Goal: Transaction & Acquisition: Book appointment/travel/reservation

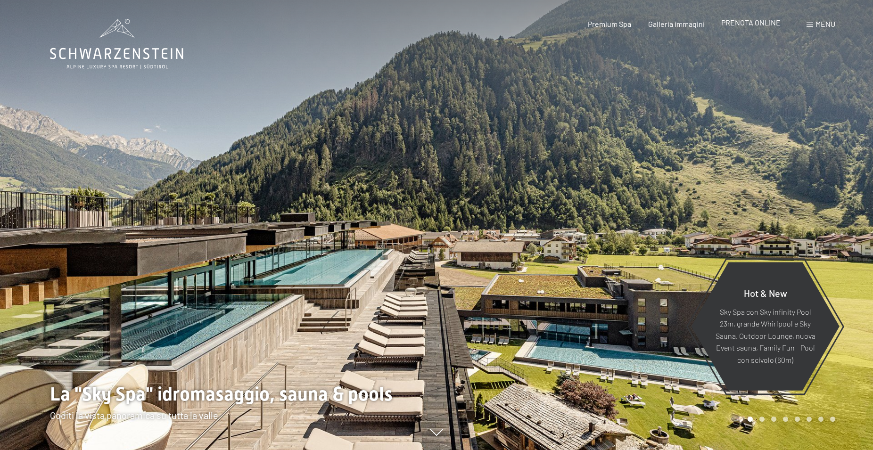
click at [763, 23] on span "PRENOTA ONLINE" at bounding box center [750, 22] width 59 height 9
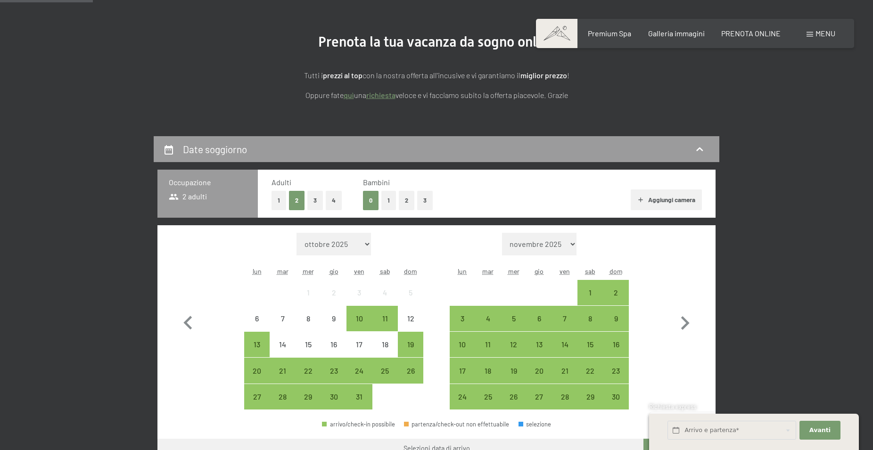
scroll to position [96, 0]
click at [387, 200] on button "1" at bounding box center [388, 200] width 15 height 19
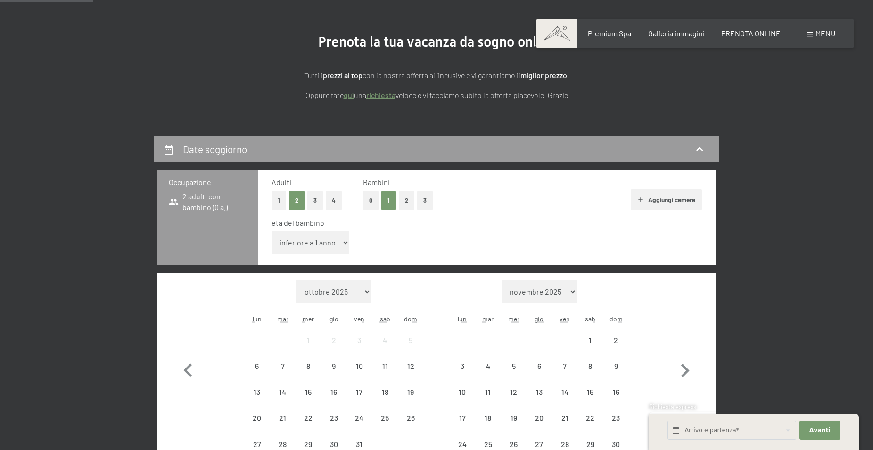
click at [271, 231] on select "inferiore a 1 anno 1 anno 2 anni 3 anni 4 anni 5 anni 6 anni 7 anni 8 anni 9 an…" at bounding box center [310, 242] width 78 height 23
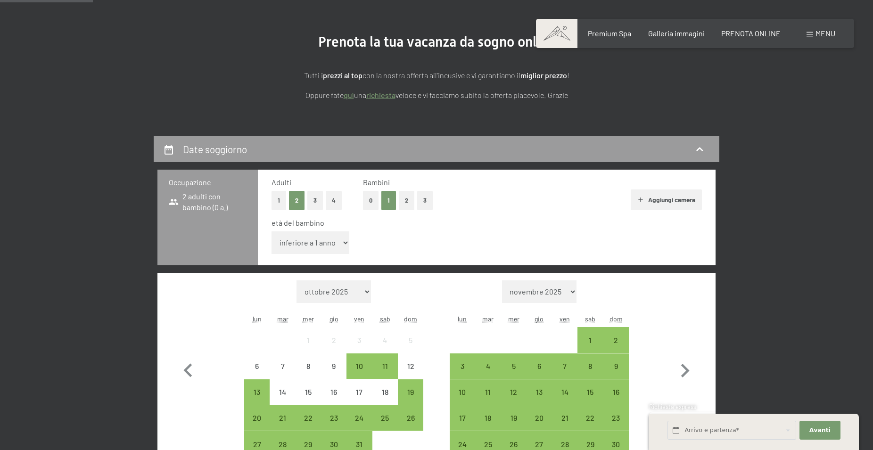
select select "14"
click option "14 anni" at bounding box center [0, 0] width 0 height 0
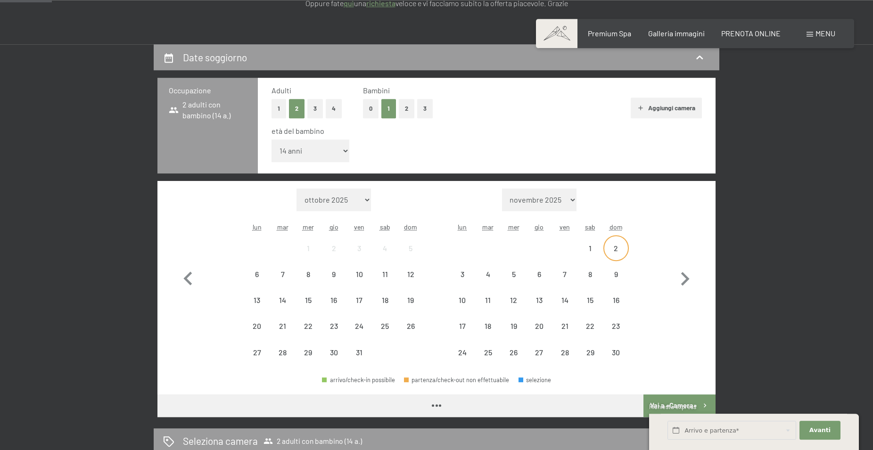
scroll to position [192, 0]
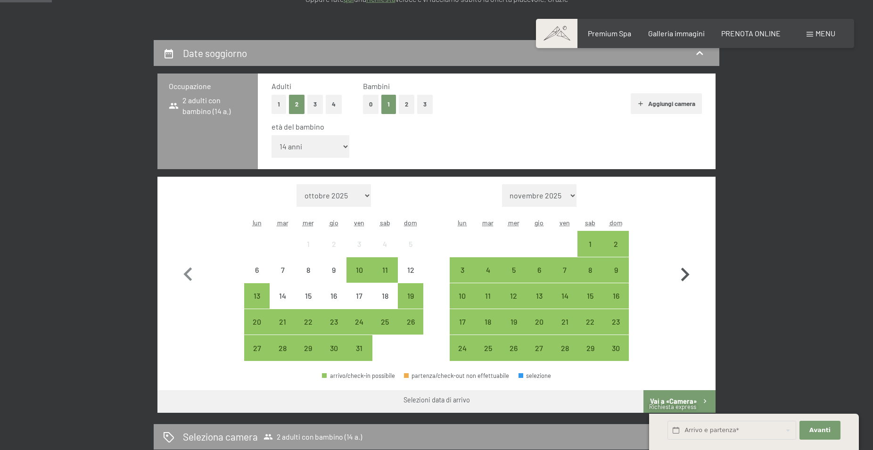
click at [685, 275] on icon "button" at bounding box center [684, 274] width 27 height 27
select select "[DATE]"
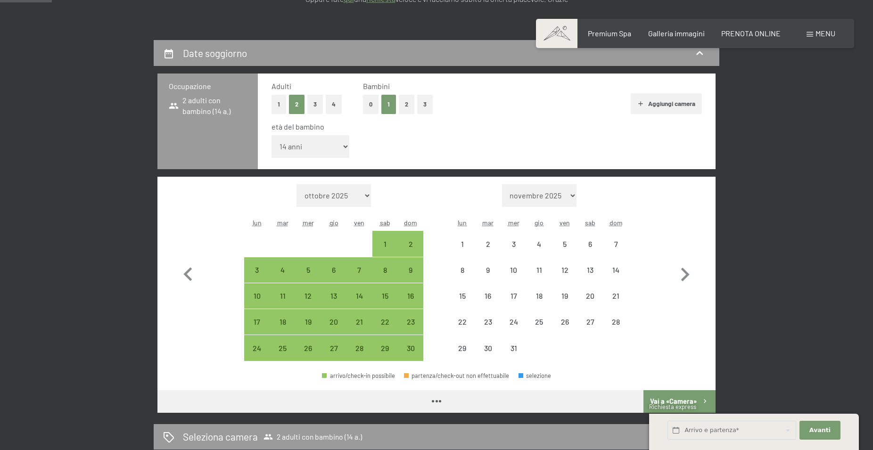
select select "[DATE]"
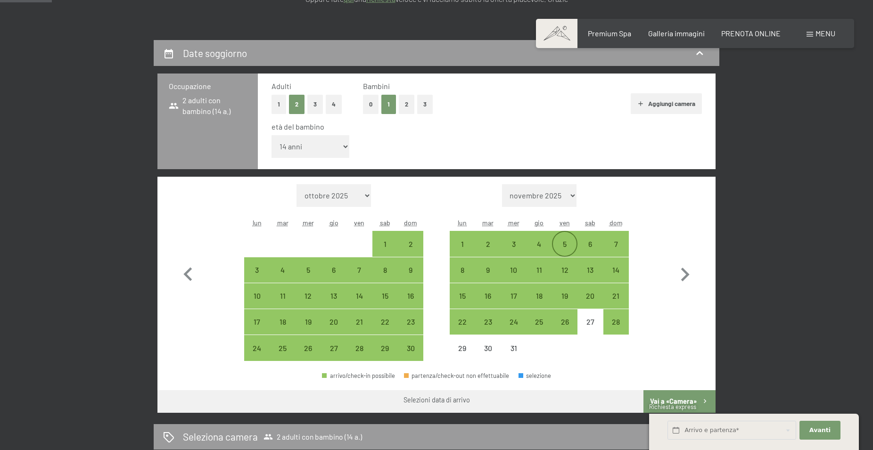
click at [564, 241] on div "5" at bounding box center [565, 252] width 24 height 24
select select "[DATE]"
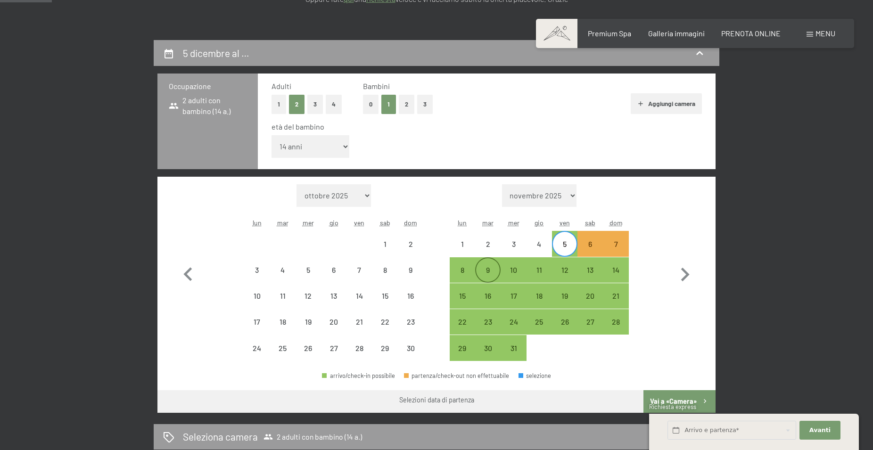
click at [486, 270] on div "9" at bounding box center [488, 278] width 24 height 24
select select "[DATE]"
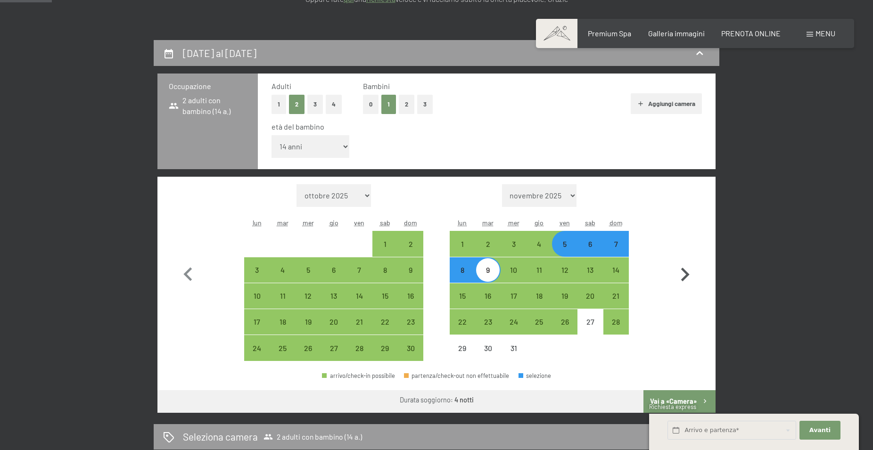
click at [686, 272] on icon "button" at bounding box center [685, 275] width 8 height 14
select select "[DATE]"
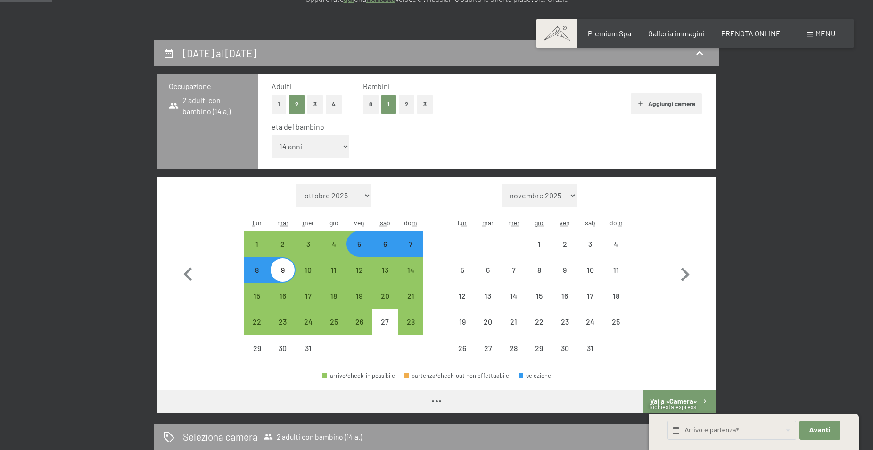
select select "[DATE]"
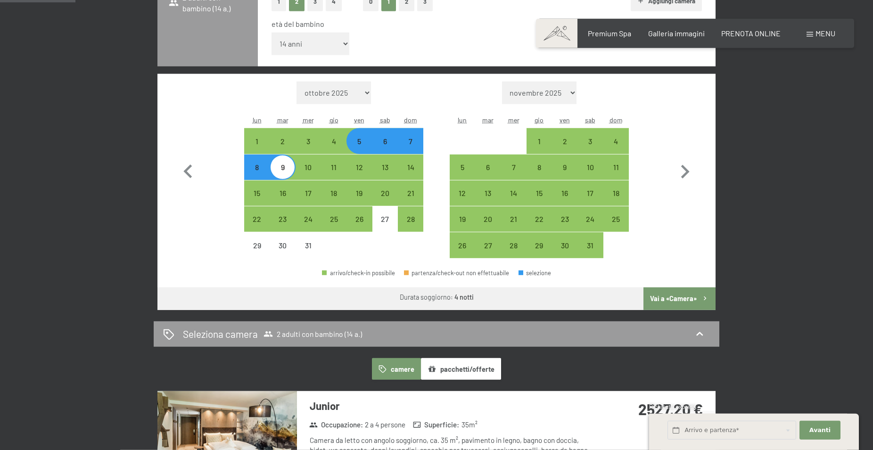
scroll to position [288, 0]
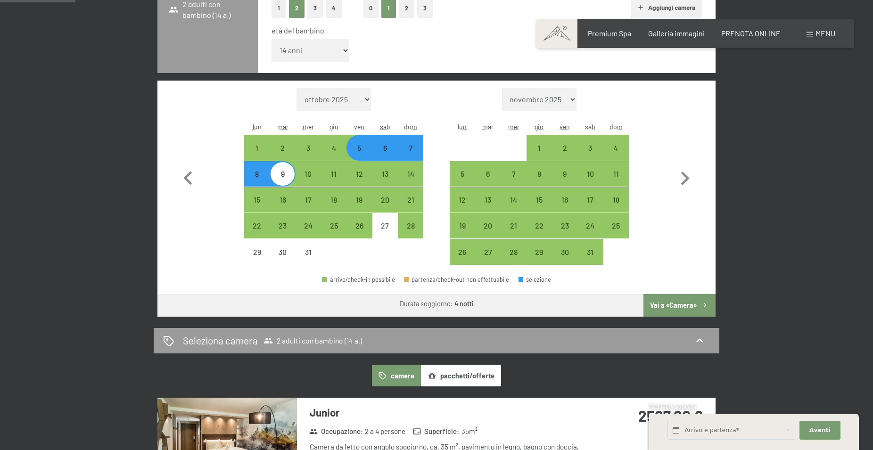
click at [364, 150] on div "5" at bounding box center [359, 156] width 24 height 24
select select "[DATE]"
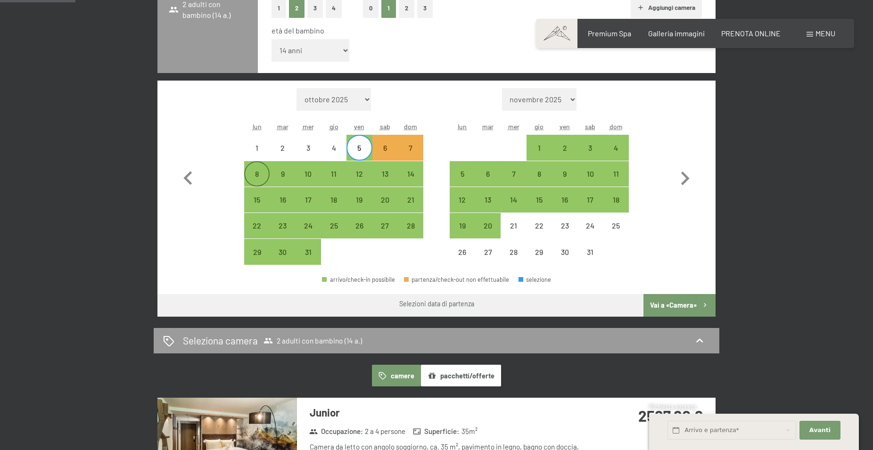
click at [256, 172] on div "8" at bounding box center [257, 182] width 24 height 24
select select "[DATE]"
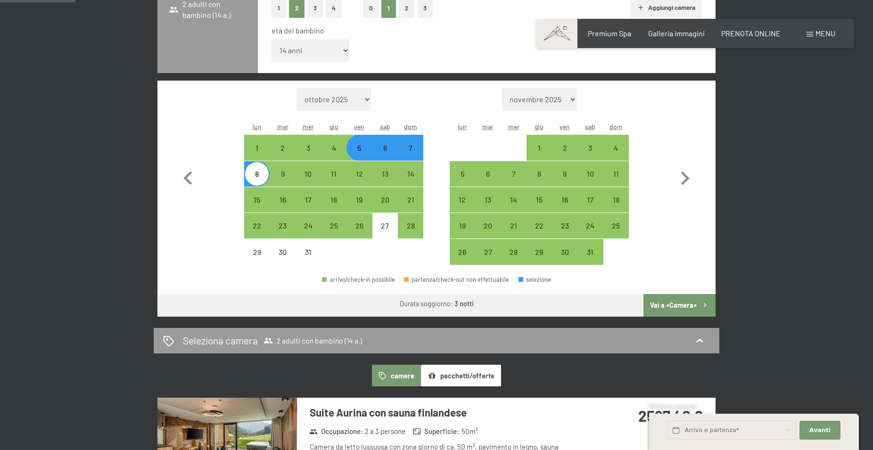
click at [679, 304] on button "Vai a «Camera»" at bounding box center [679, 305] width 72 height 23
select select "[DATE]"
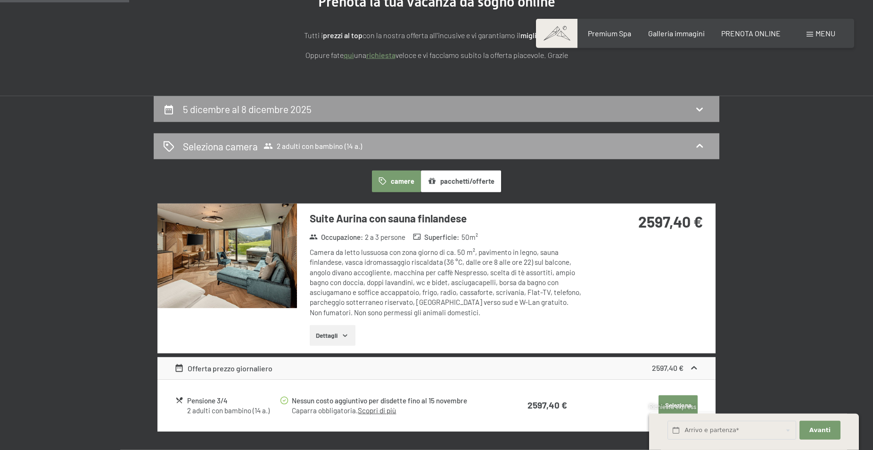
scroll to position [88, 0]
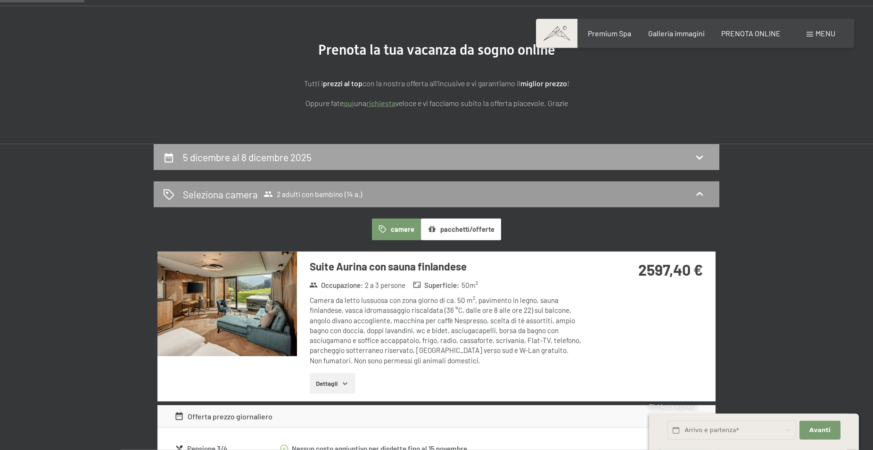
click at [681, 156] on div "5 dicembre al 8 dicembre 2025" at bounding box center [436, 157] width 547 height 14
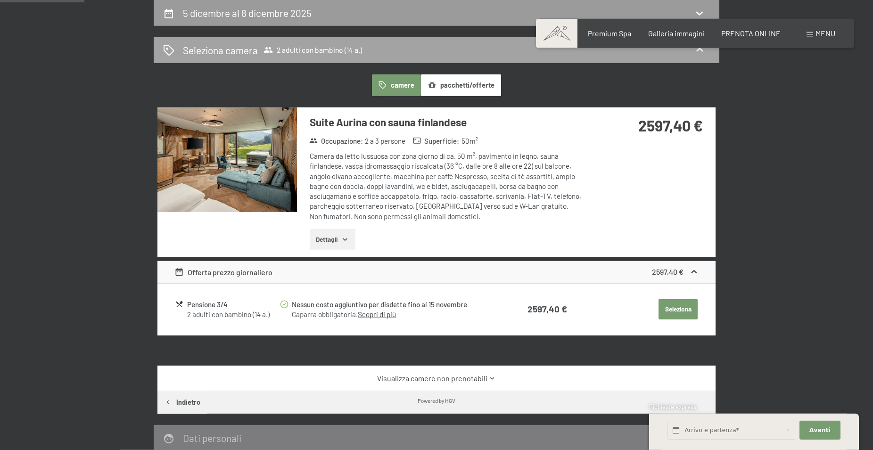
select select "14"
select select "[DATE]"
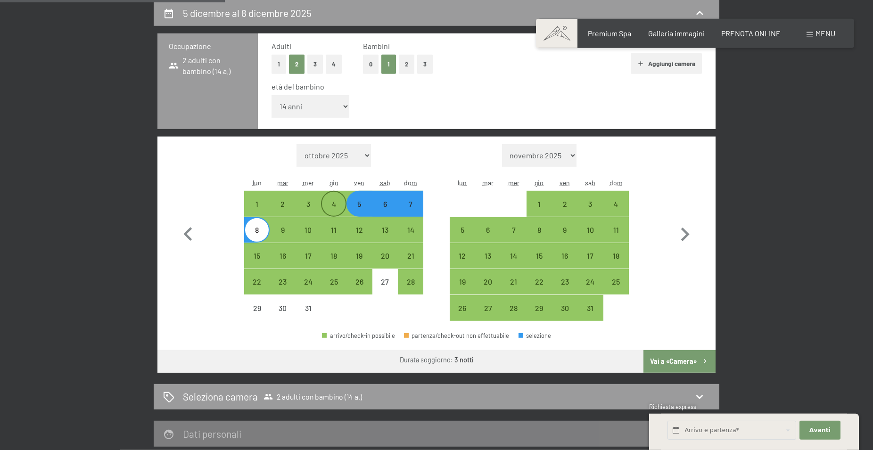
click at [332, 206] on div "4" at bounding box center [334, 212] width 24 height 24
select select "[DATE]"
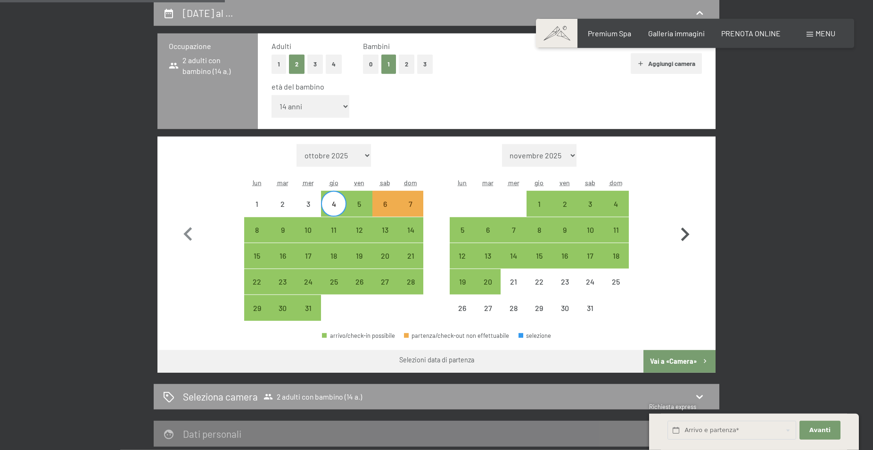
click at [688, 234] on icon "button" at bounding box center [685, 235] width 8 height 14
select select "[DATE]"
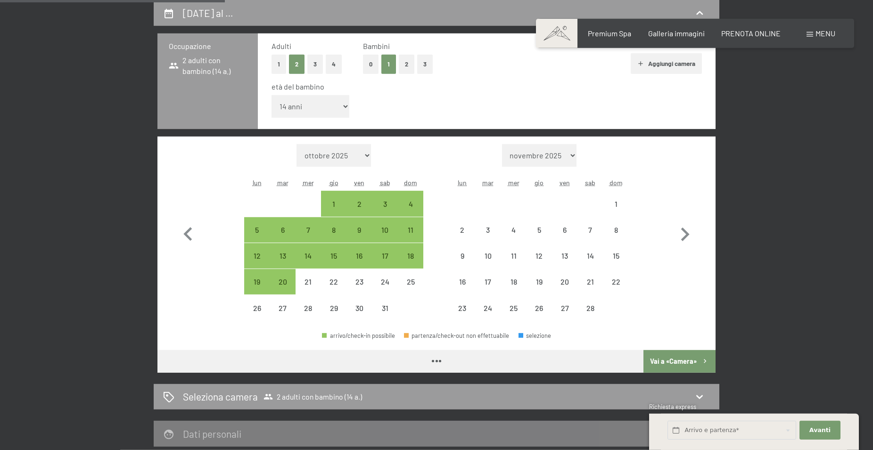
select select "[DATE]"
click at [185, 236] on icon "button" at bounding box center [187, 234] width 8 height 14
select select "[DATE]"
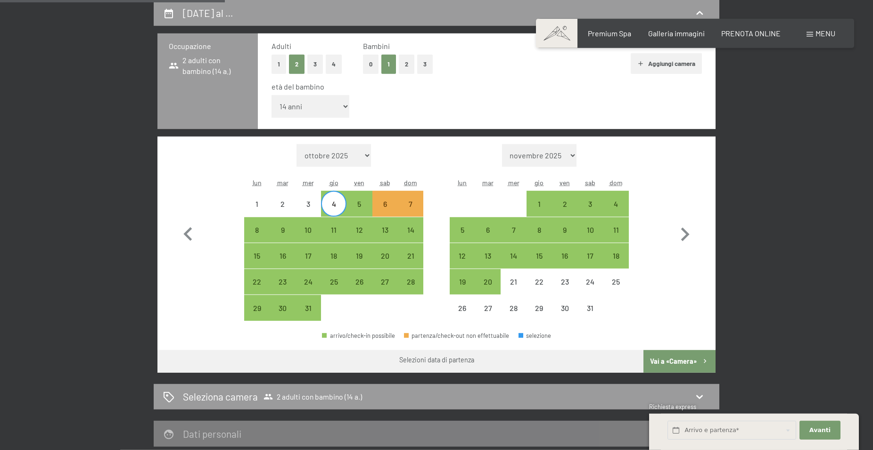
click at [336, 203] on div "4" at bounding box center [334, 212] width 24 height 24
select select "[DATE]"
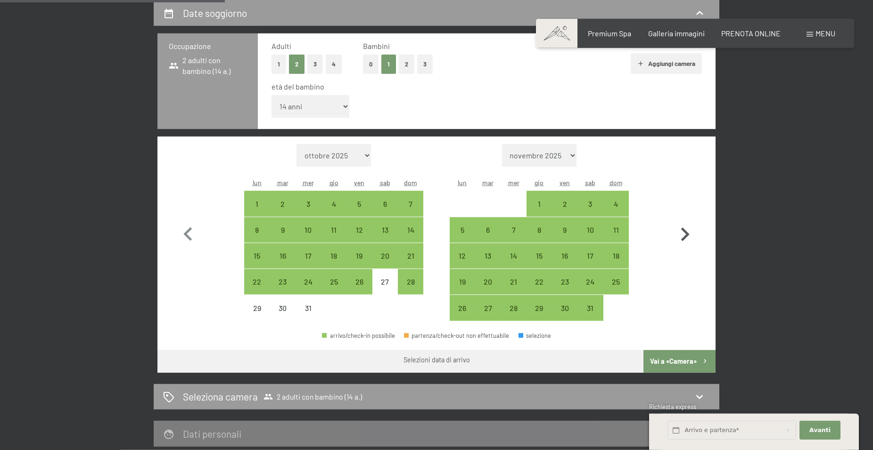
click at [686, 232] on icon "button" at bounding box center [685, 235] width 8 height 14
select select "[DATE]"
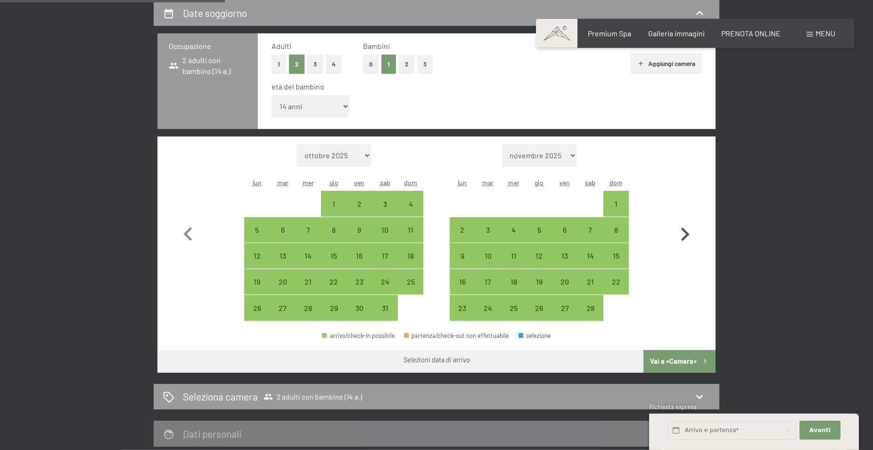
click at [686, 232] on icon "button" at bounding box center [685, 235] width 8 height 14
select select "[DATE]"
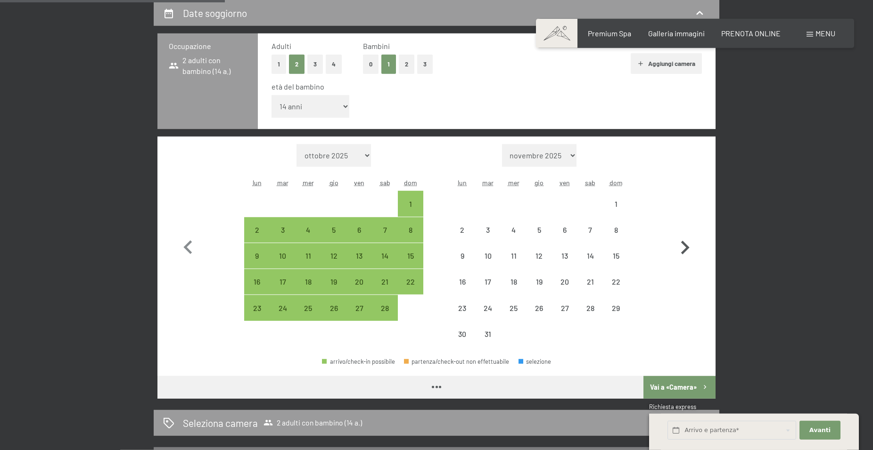
click at [686, 232] on button "button" at bounding box center [684, 245] width 27 height 203
select select "[DATE]"
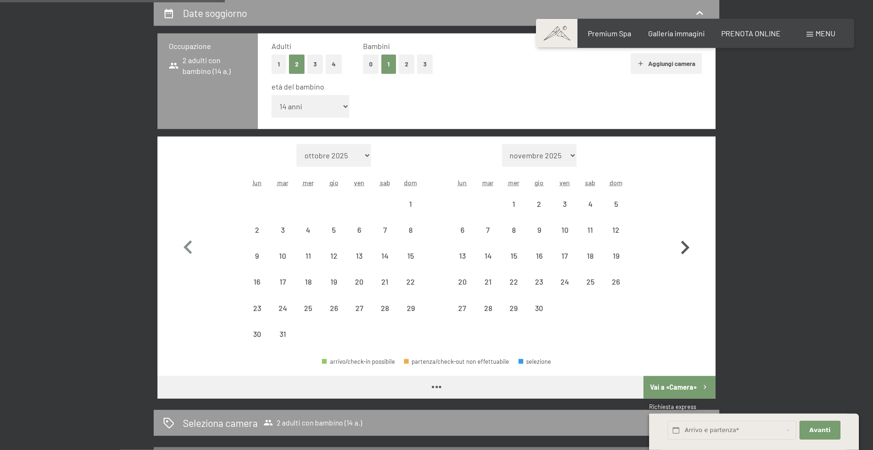
click at [686, 232] on button "button" at bounding box center [684, 245] width 27 height 203
select select "[DATE]"
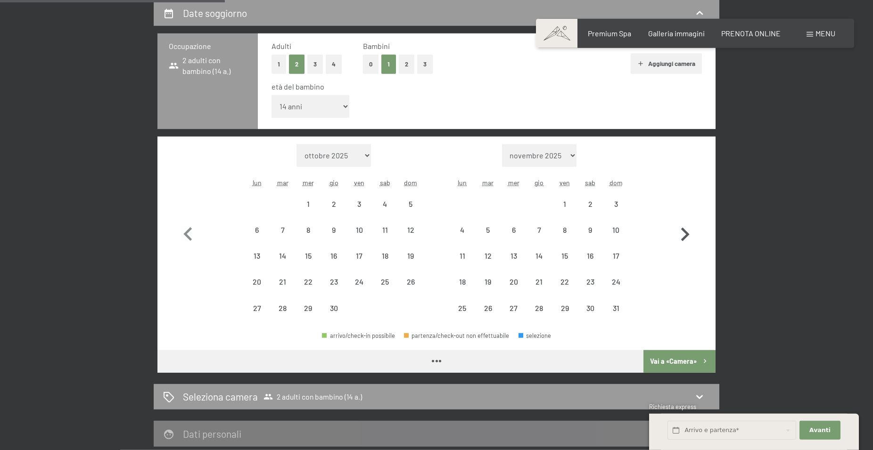
click at [686, 232] on icon "button" at bounding box center [685, 235] width 8 height 14
select select "[DATE]"
click at [686, 232] on icon "button" at bounding box center [685, 235] width 8 height 14
select select "[DATE]"
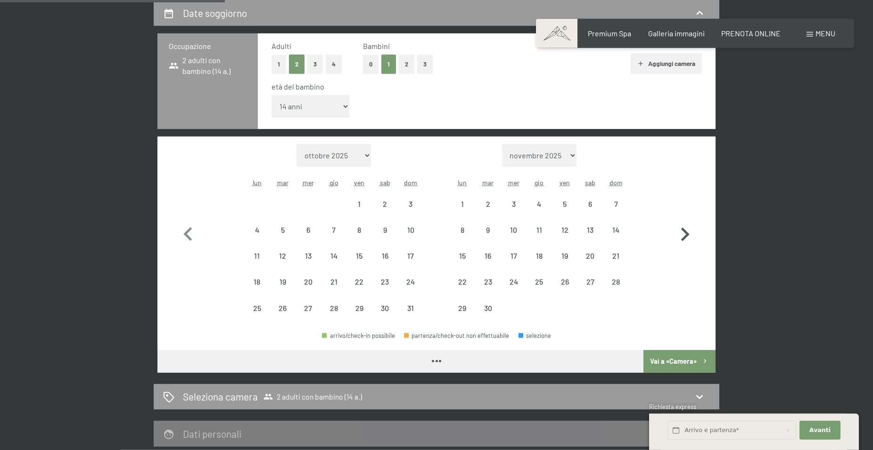
select select "[DATE]"
click at [686, 232] on icon "button" at bounding box center [685, 235] width 8 height 14
select select "[DATE]"
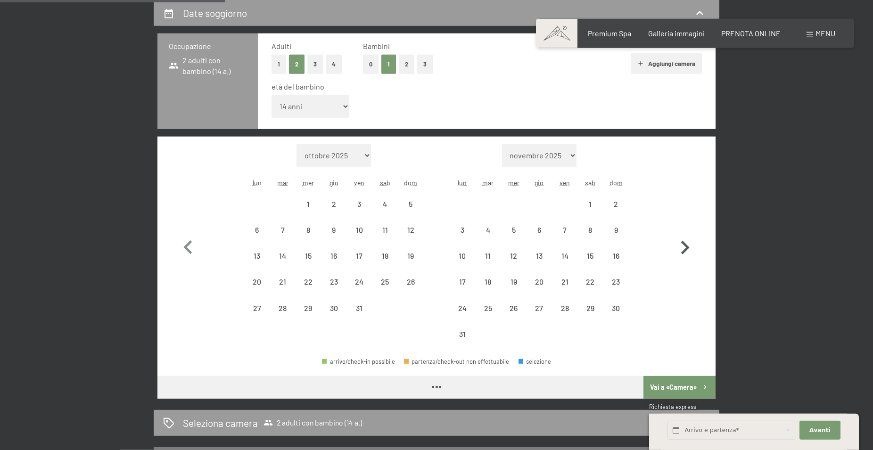
select select "[DATE]"
click at [686, 232] on button "button" at bounding box center [684, 245] width 27 height 203
select select "[DATE]"
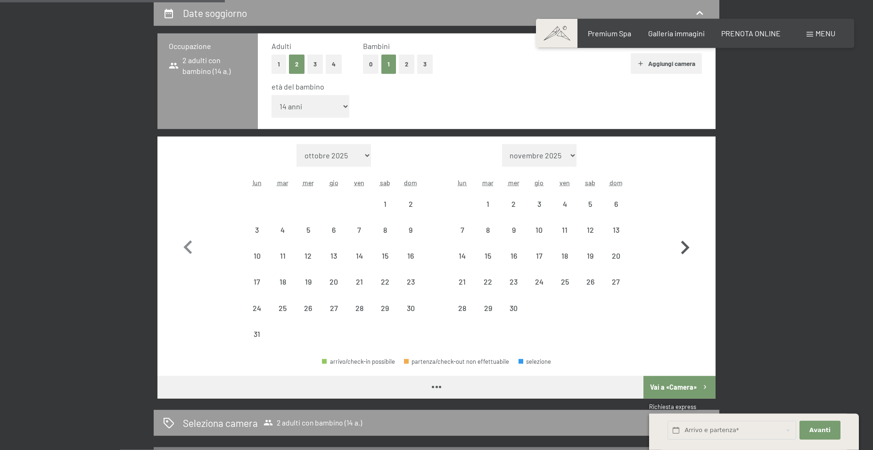
click at [686, 232] on button "button" at bounding box center [684, 245] width 27 height 203
select select "[DATE]"
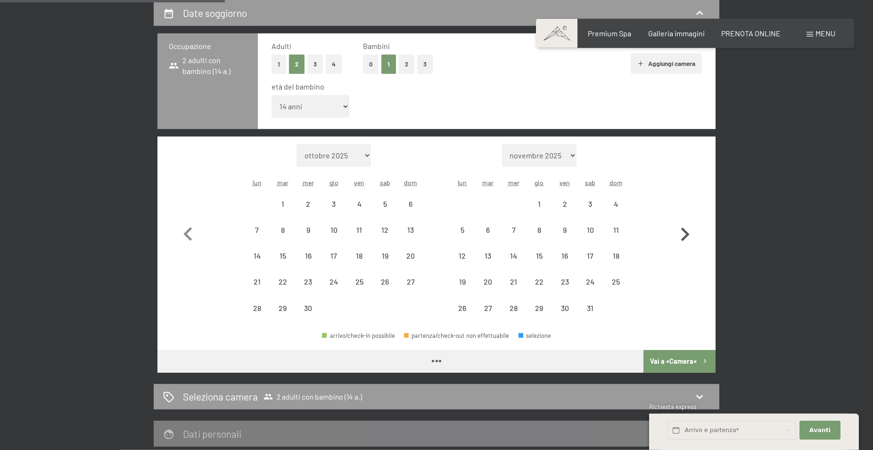
select select "[DATE]"
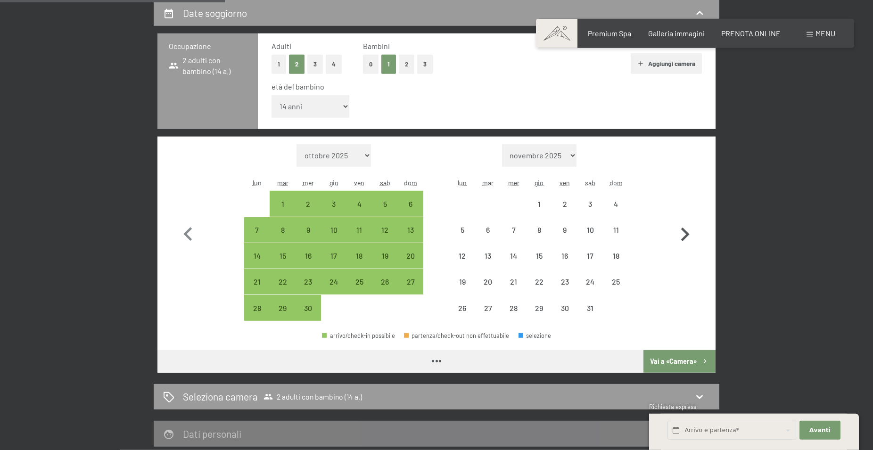
select select "[DATE]"
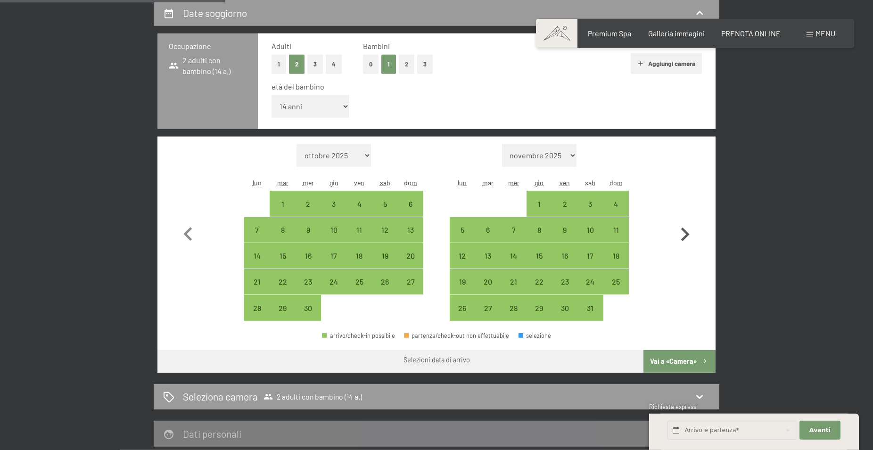
click at [686, 232] on icon "button" at bounding box center [685, 235] width 8 height 14
select select "[DATE]"
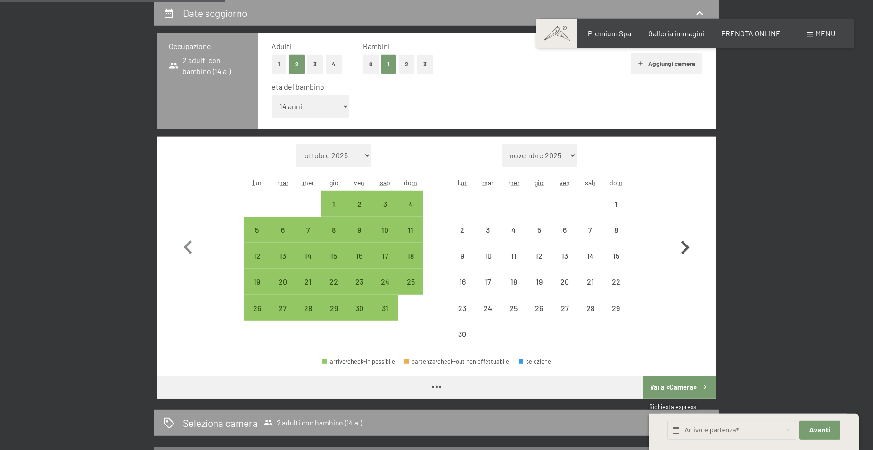
select select "[DATE]"
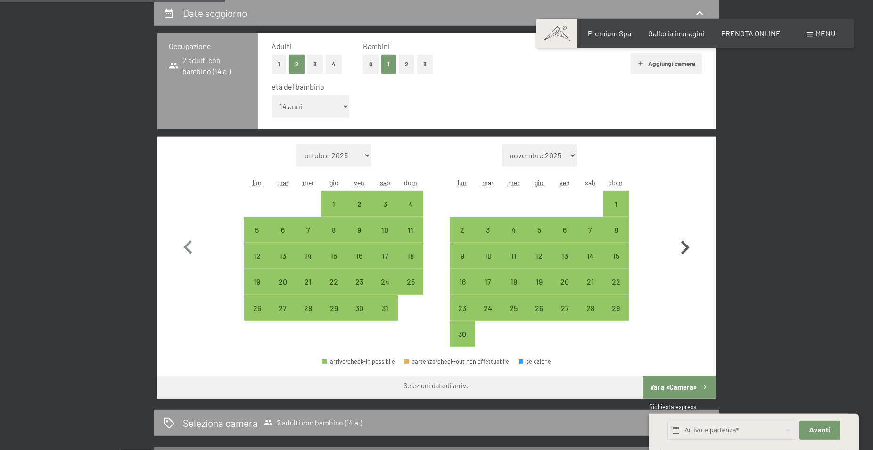
click at [685, 245] on icon "button" at bounding box center [685, 248] width 8 height 14
select select "[DATE]"
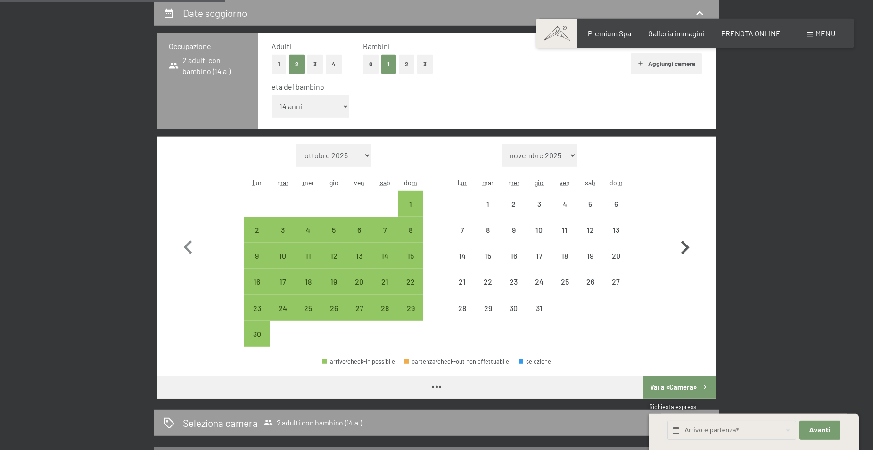
select select "[DATE]"
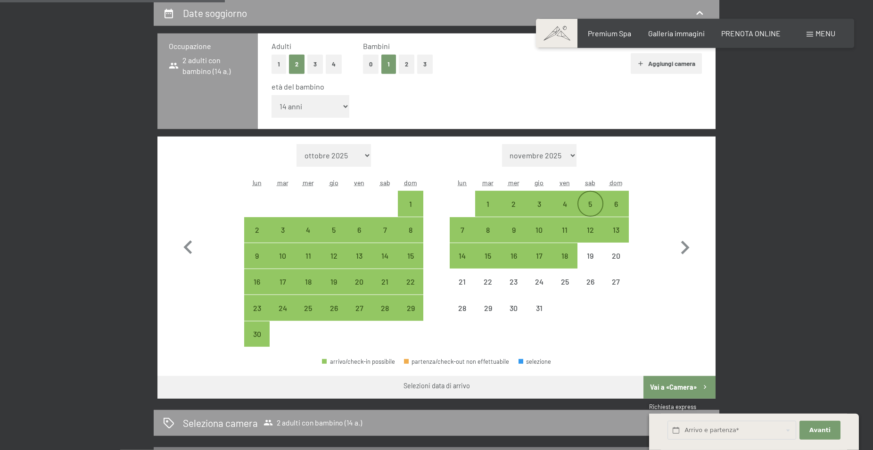
click at [590, 202] on div "5" at bounding box center [590, 212] width 24 height 24
select select "[DATE]"
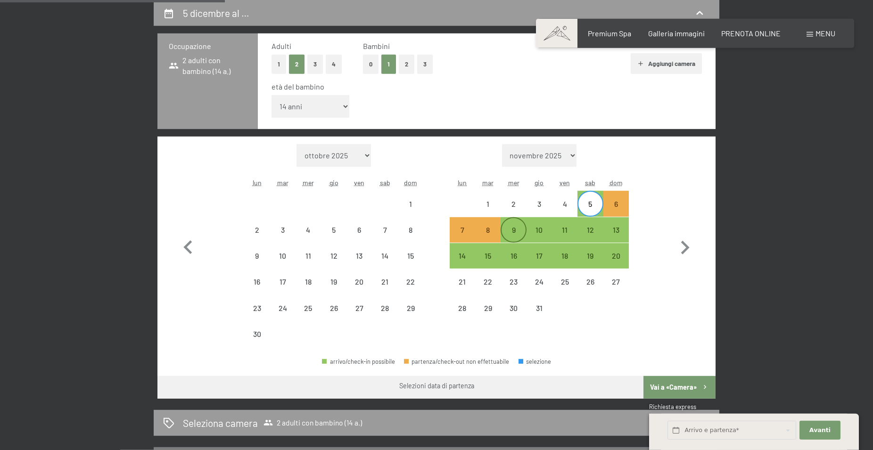
click at [512, 228] on div "9" at bounding box center [513, 238] width 24 height 24
select select "[DATE]"
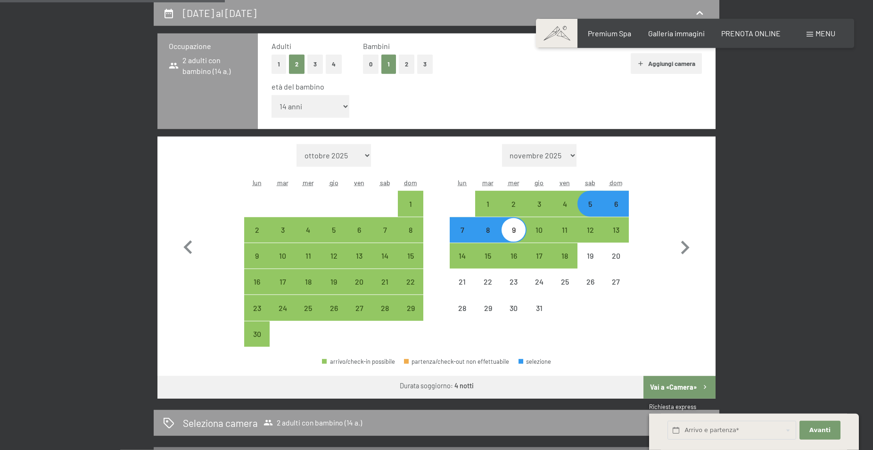
click at [672, 387] on button "Vai a «Camera»" at bounding box center [679, 387] width 72 height 23
select select "[DATE]"
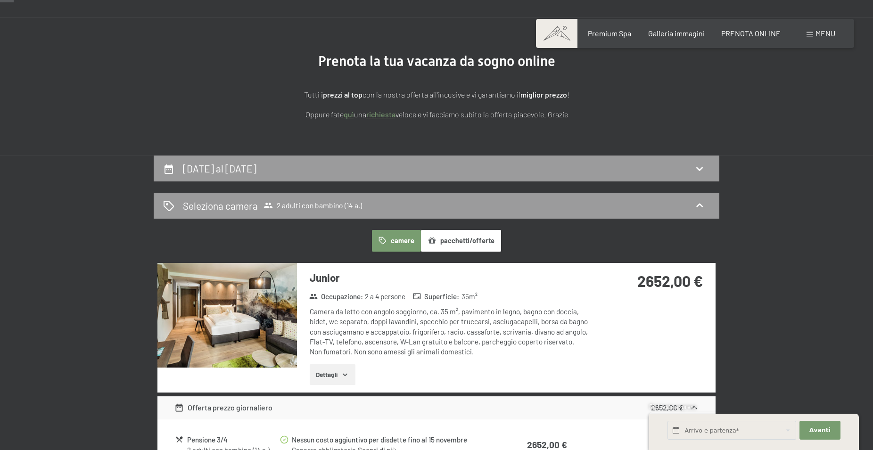
scroll to position [40, 0]
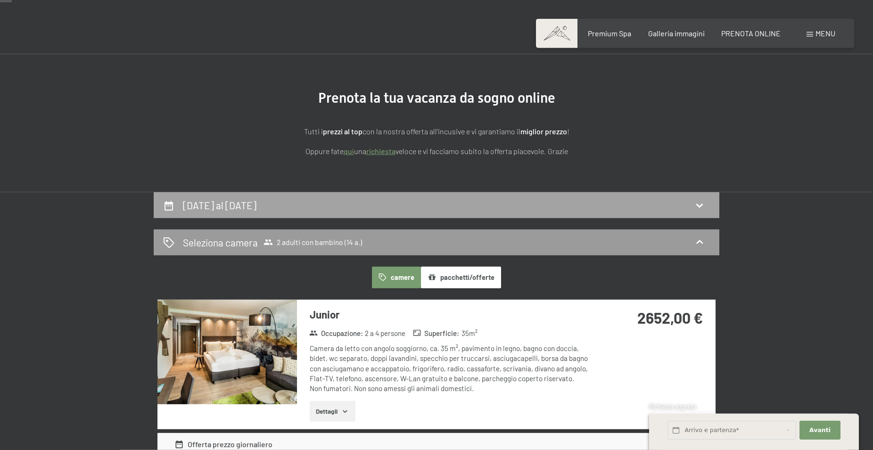
click at [329, 208] on div "[DATE] al [DATE]" at bounding box center [436, 205] width 547 height 14
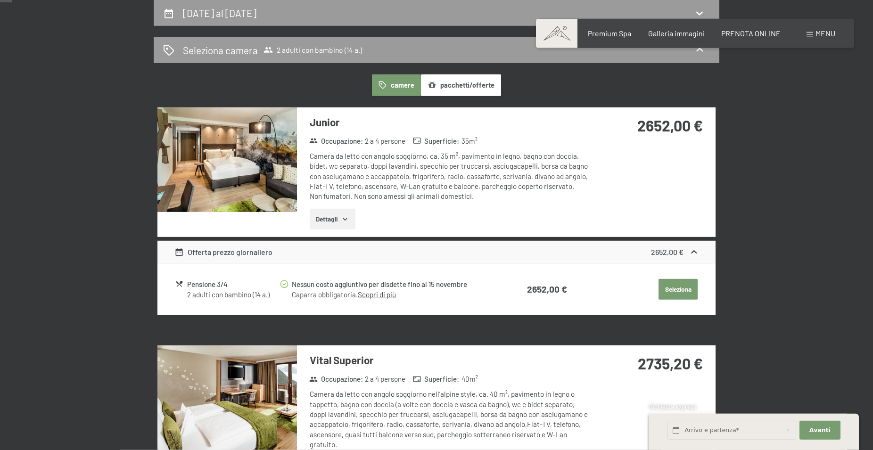
select select "14"
select select "[DATE]"
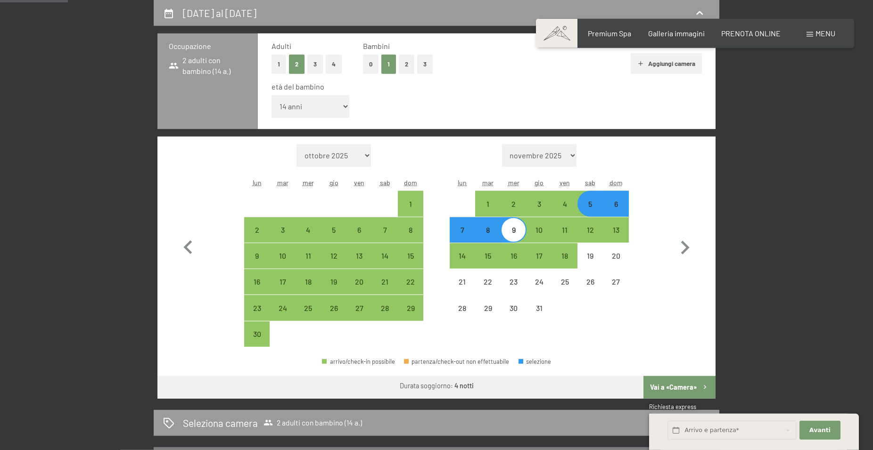
click at [591, 204] on div "5" at bounding box center [590, 212] width 24 height 24
select select "[DATE]"
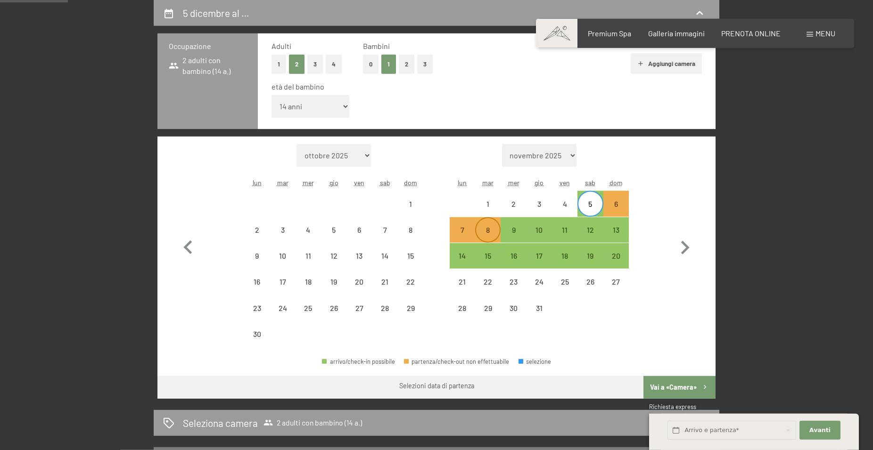
click at [486, 229] on div "8" at bounding box center [488, 238] width 24 height 24
select select "[DATE]"
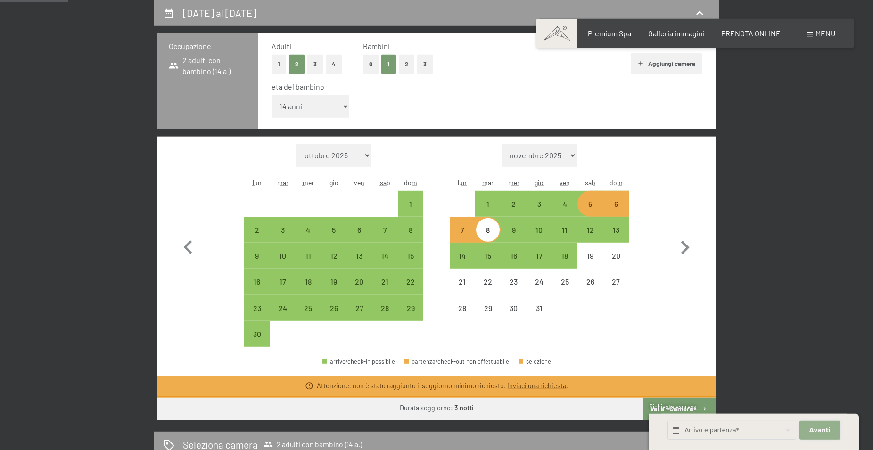
click at [834, 427] on button "Avanti Nascondere i campi dell'indirizzo" at bounding box center [819, 430] width 41 height 19
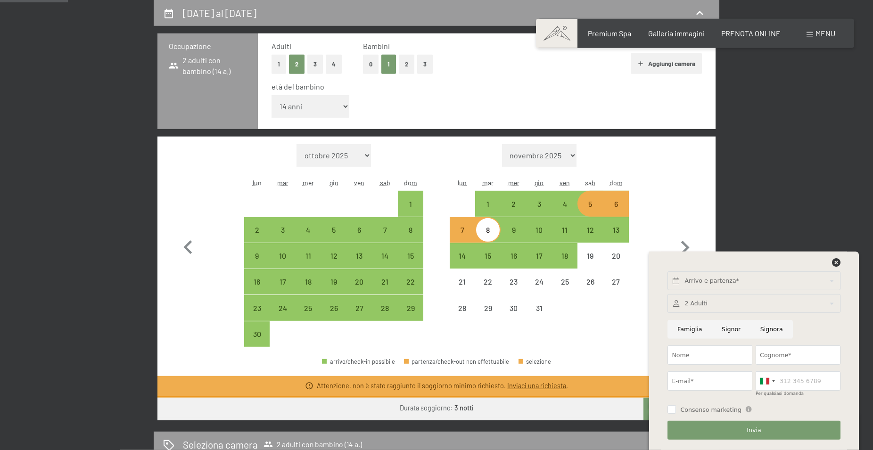
click at [825, 202] on div "[DATE] al [DATE] Occupazione 2 adulti con bambino (14 a.) Adulti 1 2 3 4 Bambin…" at bounding box center [436, 266] width 873 height 532
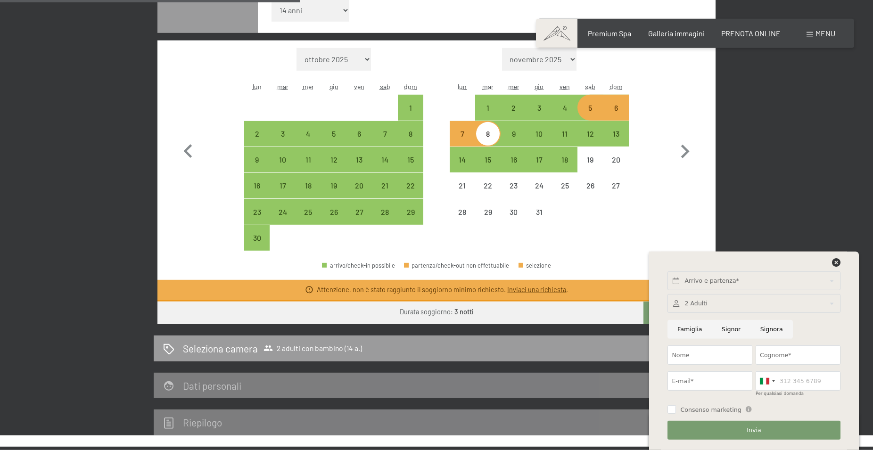
click at [810, 201] on div "[DATE] al [DATE] Occupazione 2 adulti con bambino (14 a.) Adulti 1 2 3 4 Bambin…" at bounding box center [436, 170] width 873 height 532
click at [835, 261] on icon at bounding box center [836, 262] width 8 height 8
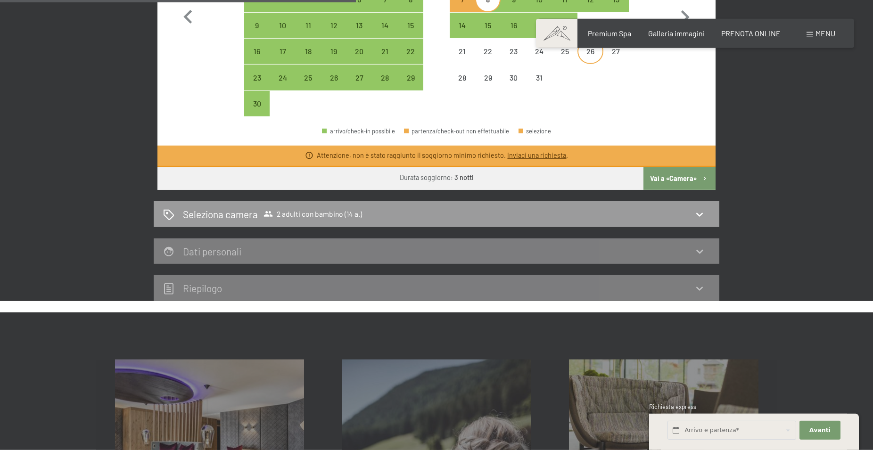
scroll to position [473, 0]
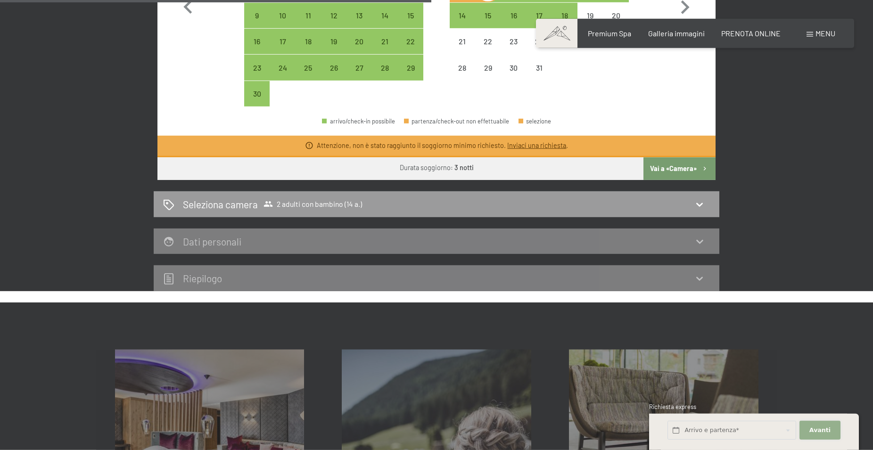
click at [817, 432] on span "Avanti" at bounding box center [819, 430] width 21 height 8
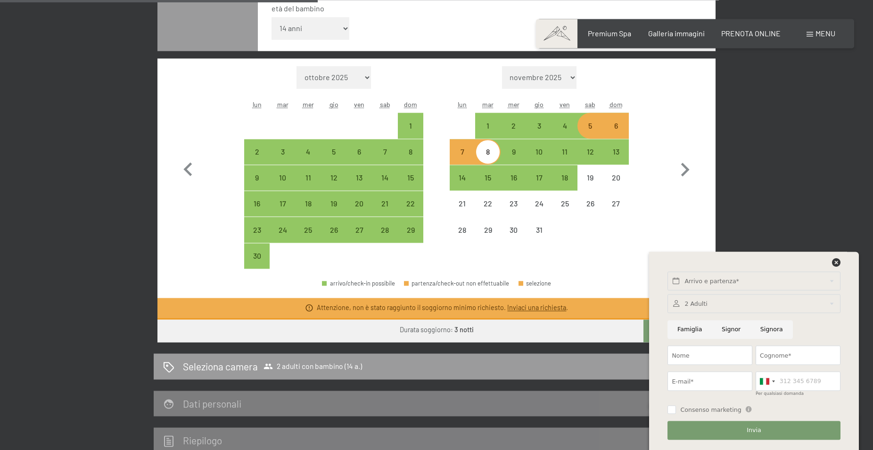
scroll to position [232, 0]
